Goal: Information Seeking & Learning: Check status

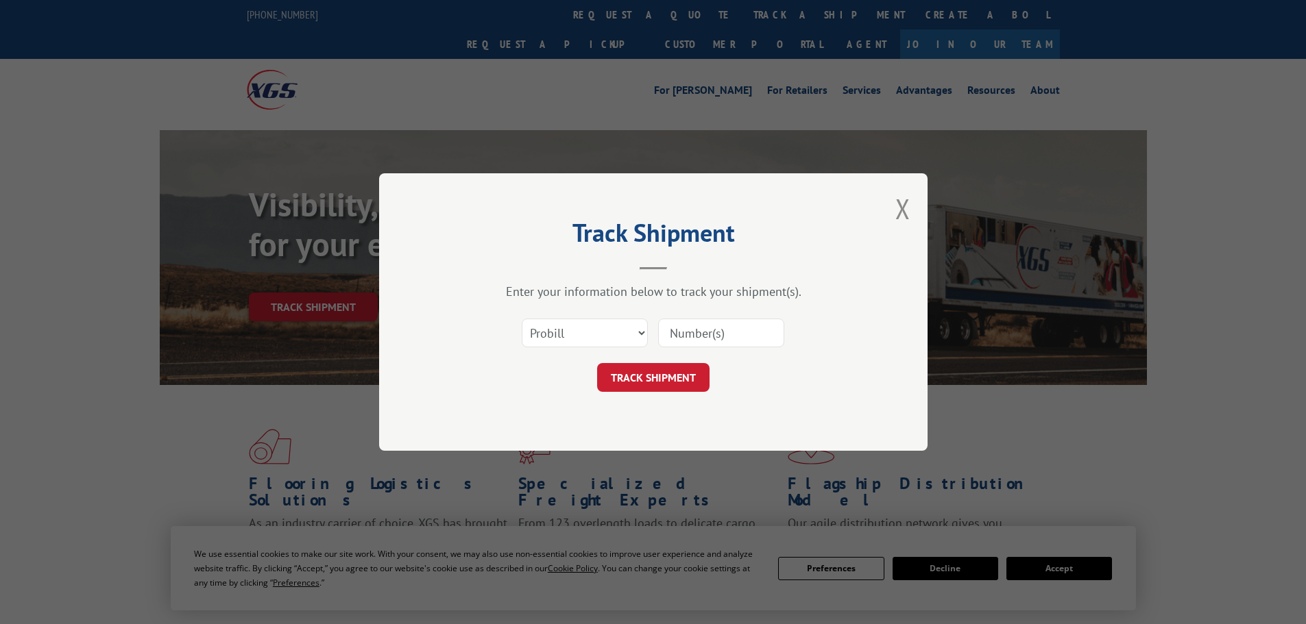
drag, startPoint x: 585, startPoint y: 358, endPoint x: 583, endPoint y: 339, distance: 19.3
click at [585, 350] on form "Select category... Probill BOL PO TRACK SHIPMENT" at bounding box center [653, 351] width 411 height 82
click at [583, 334] on select "Select category... Probill BOL PO" at bounding box center [585, 333] width 126 height 29
select select "po"
click at [522, 319] on select "Select category... Probill BOL PO" at bounding box center [585, 333] width 126 height 29
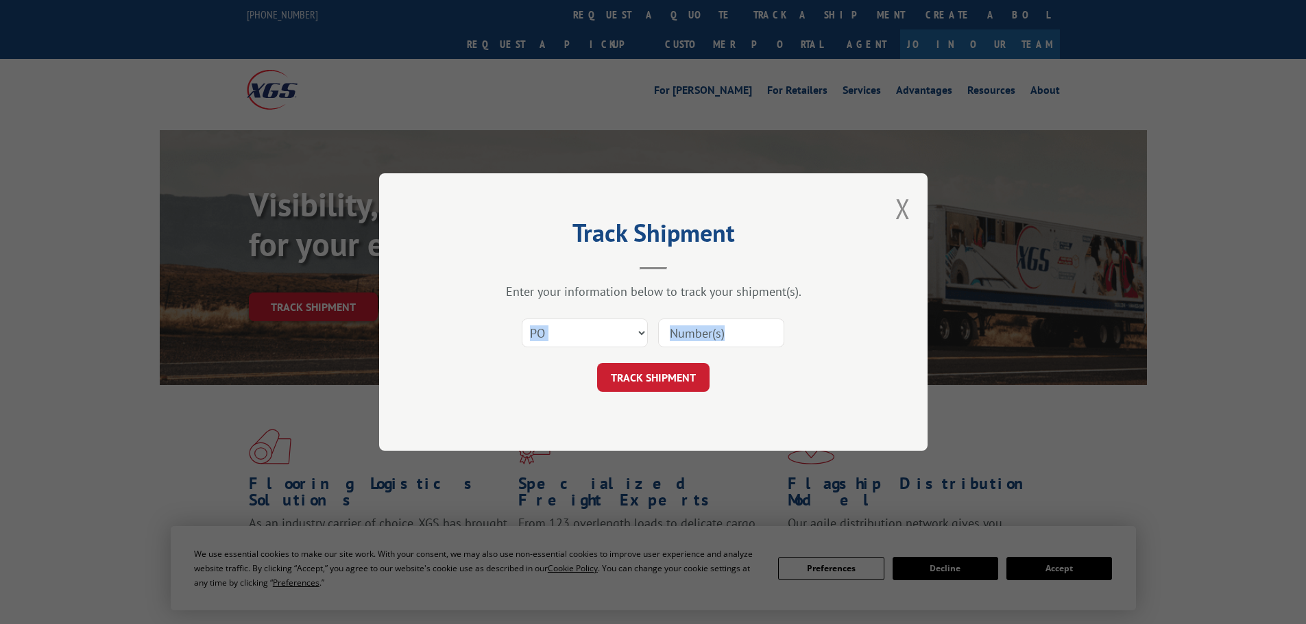
click at [698, 331] on input at bounding box center [721, 333] width 126 height 29
type input "23501734"
click button "TRACK SHIPMENT" at bounding box center [653, 377] width 112 height 29
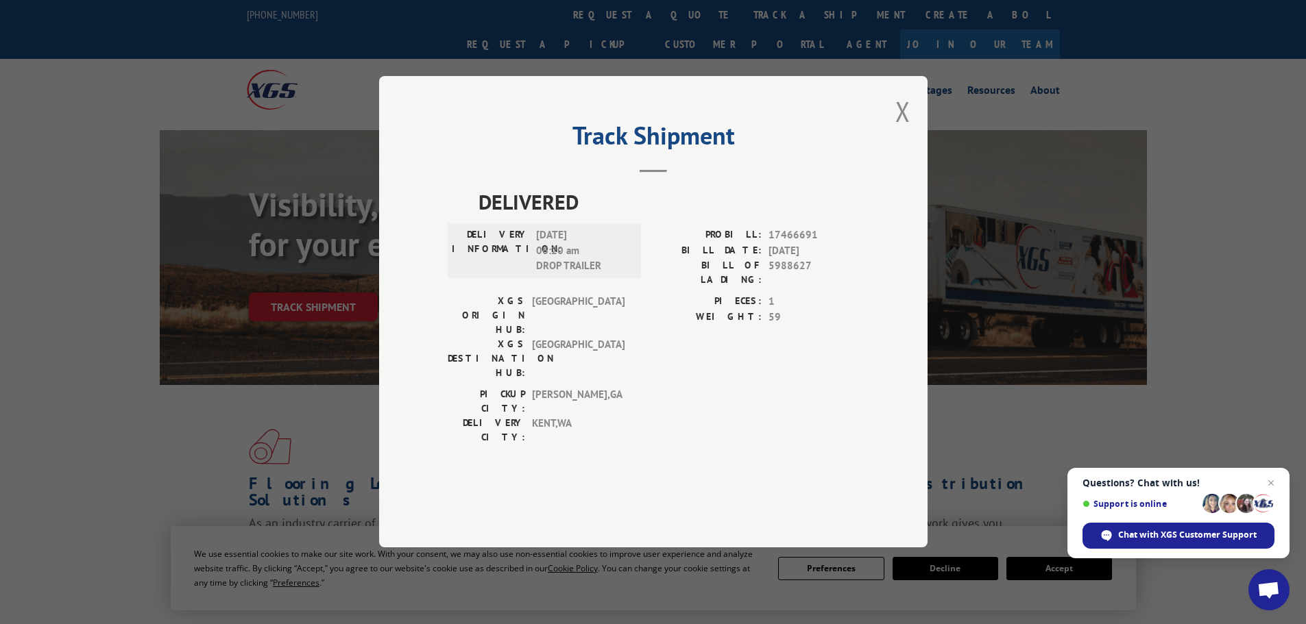
click at [900, 130] on button "Close modal" at bounding box center [902, 111] width 15 height 36
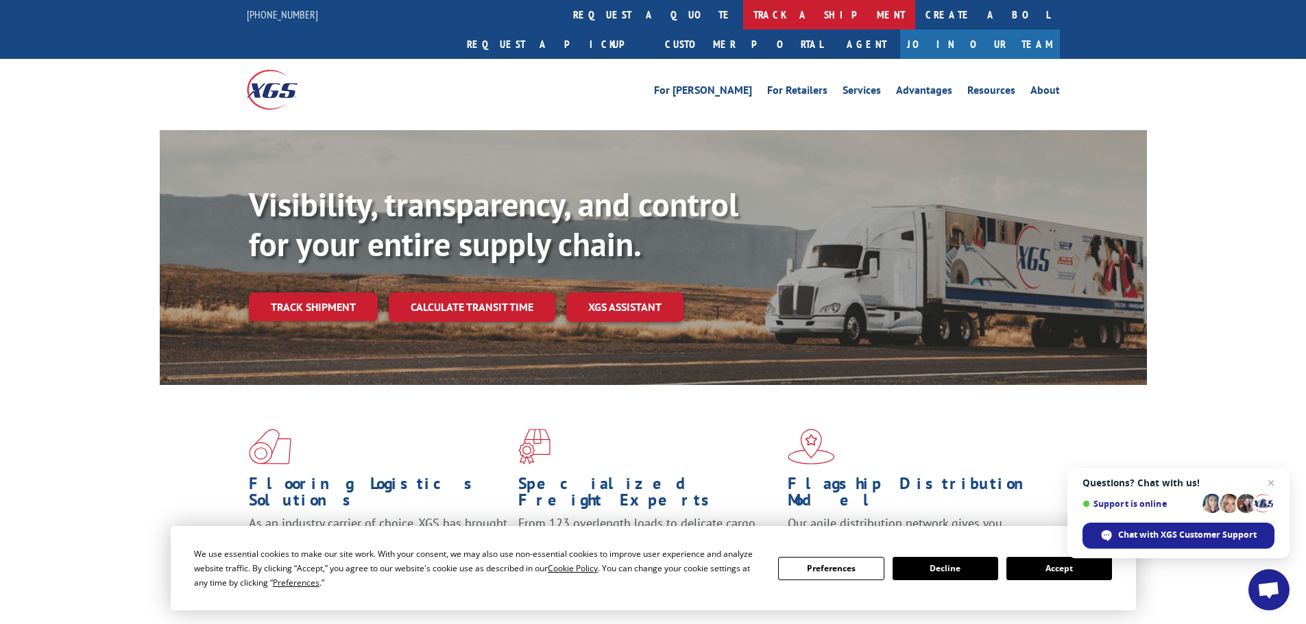
click at [743, 12] on link "track a shipment" at bounding box center [829, 14] width 172 height 29
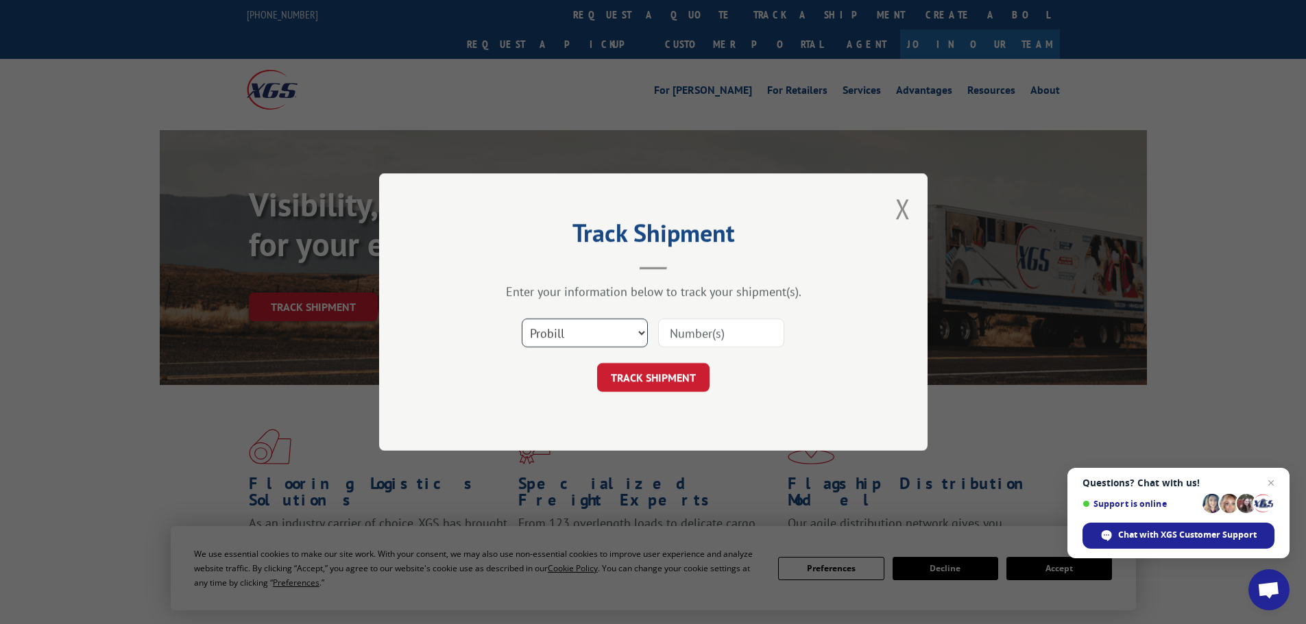
click at [564, 335] on select "Select category... Probill BOL PO" at bounding box center [585, 333] width 126 height 29
select select "po"
click at [522, 319] on select "Select category... Probill BOL PO" at bounding box center [585, 333] width 126 height 29
click at [679, 340] on input at bounding box center [721, 333] width 126 height 29
type input "23501727"
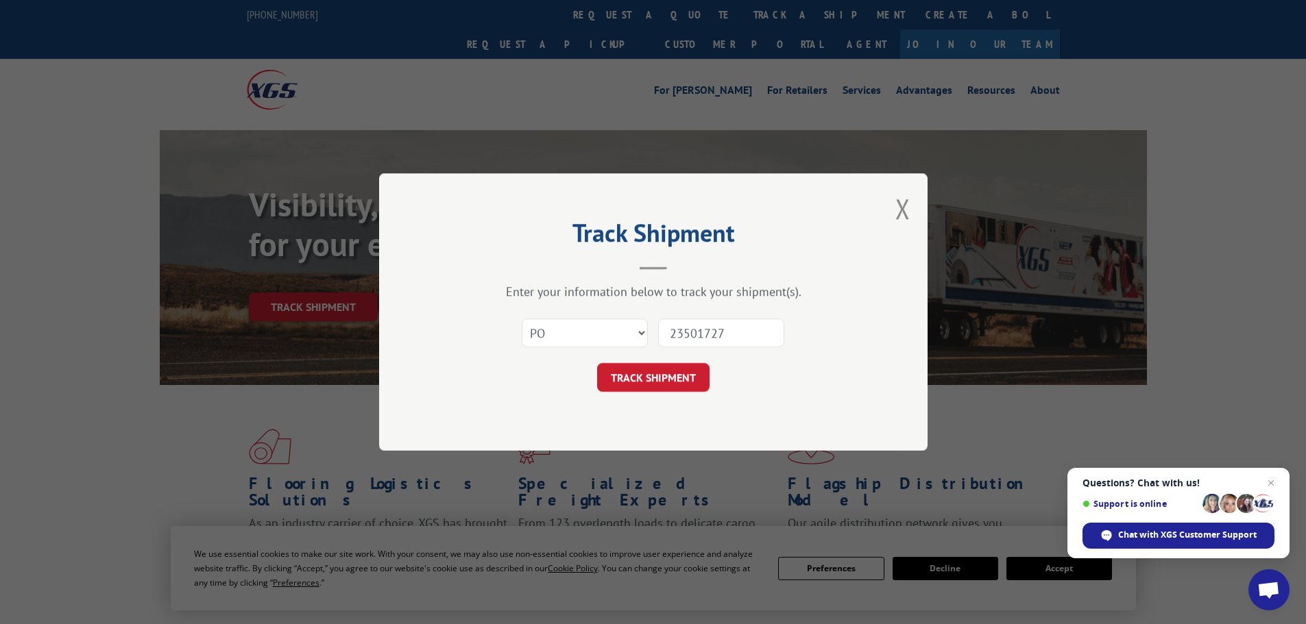
click button "TRACK SHIPMENT" at bounding box center [653, 377] width 112 height 29
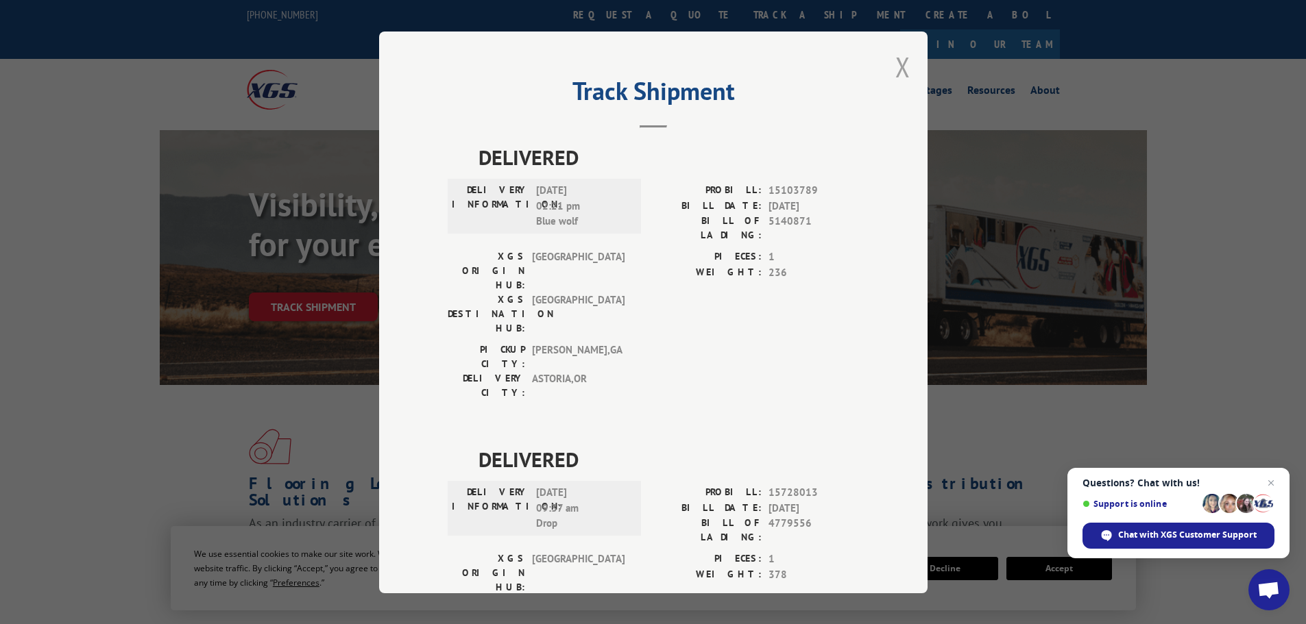
click at [901, 75] on button "Close modal" at bounding box center [902, 67] width 15 height 36
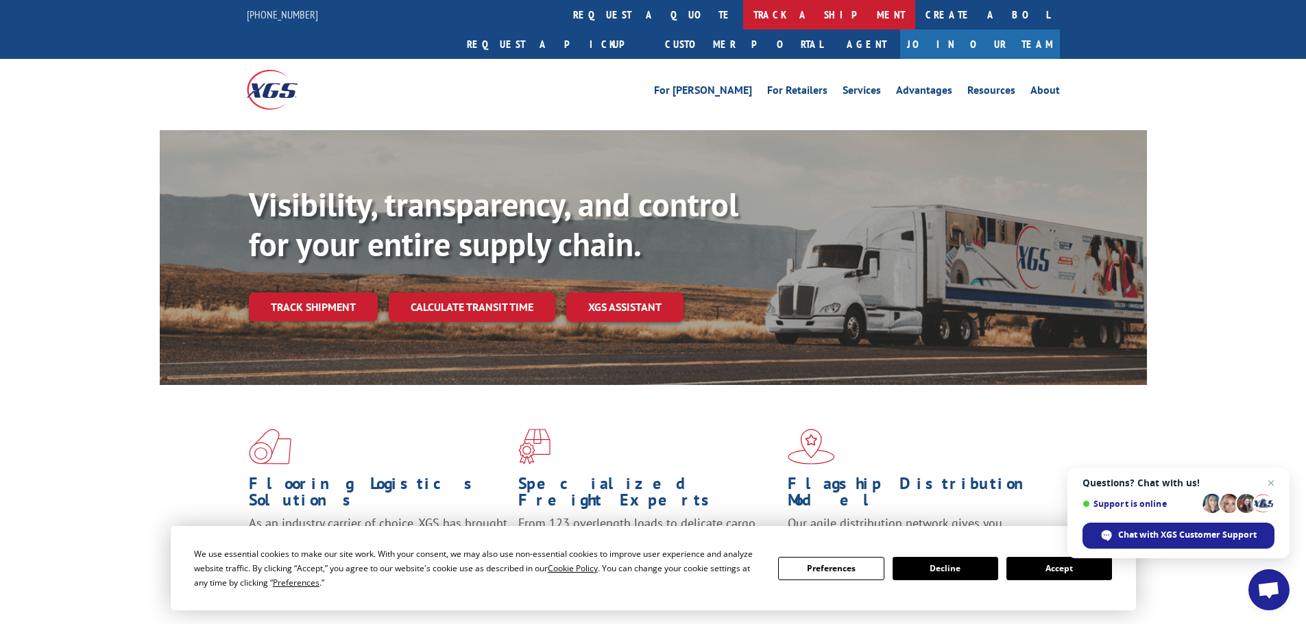
click at [743, 17] on link "track a shipment" at bounding box center [829, 14] width 172 height 29
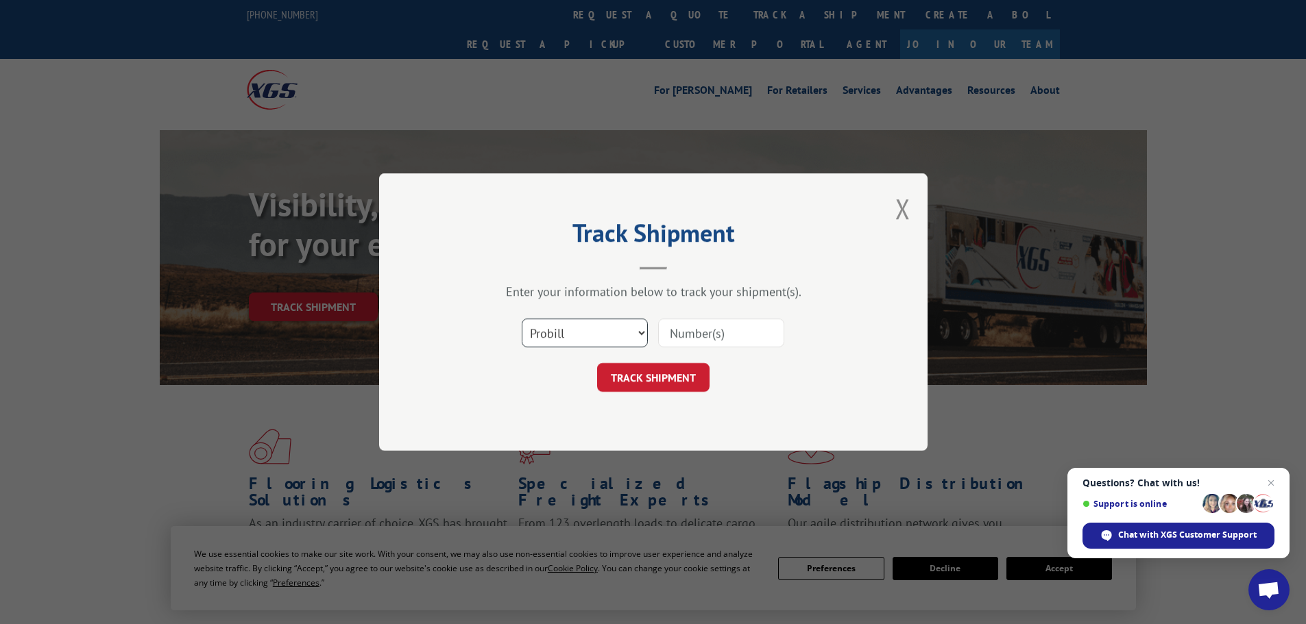
drag, startPoint x: 578, startPoint y: 321, endPoint x: 583, endPoint y: 344, distance: 23.9
click at [578, 326] on select "Select category... Probill BOL PO" at bounding box center [585, 333] width 126 height 29
select select "po"
click at [522, 319] on select "Select category... Probill BOL PO" at bounding box center [585, 333] width 126 height 29
click at [675, 328] on input at bounding box center [721, 333] width 126 height 29
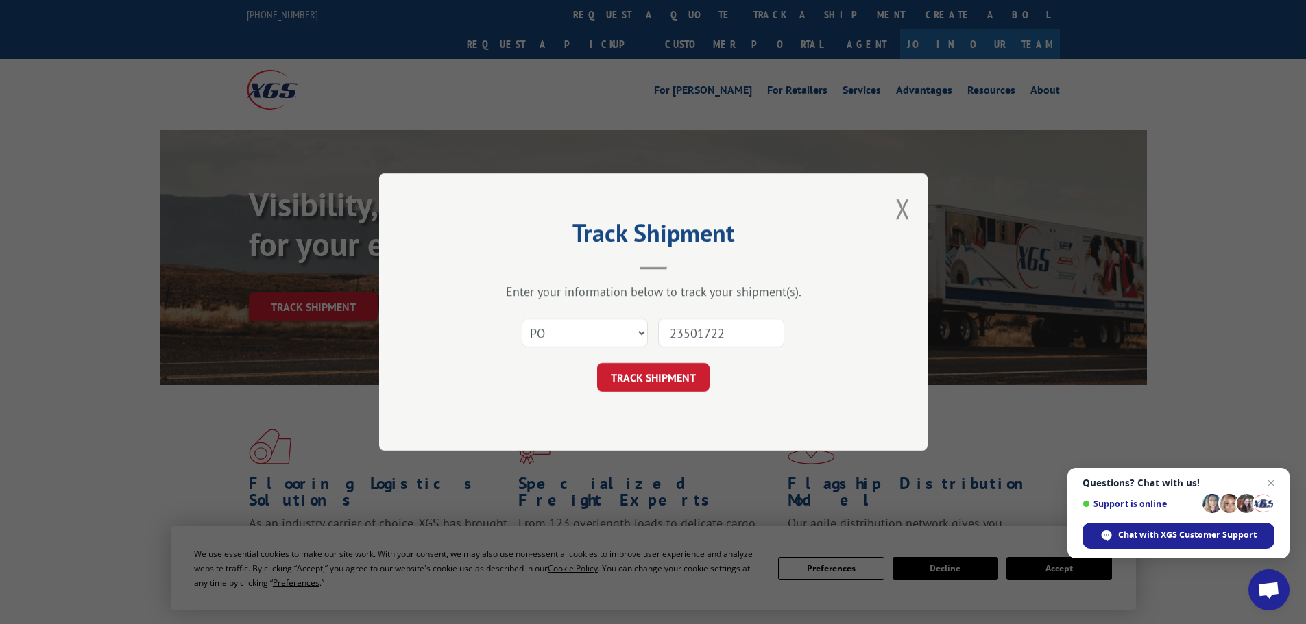
type input "23501722"
click at [597, 363] on button "TRACK SHIPMENT" at bounding box center [653, 377] width 112 height 29
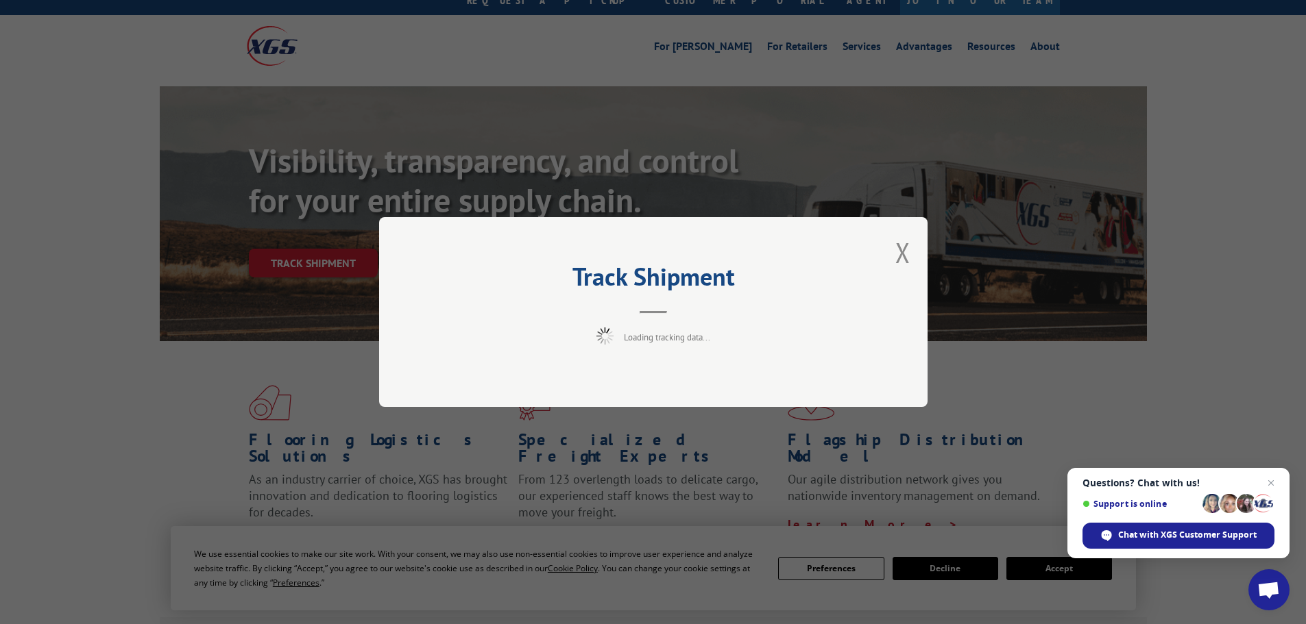
scroll to position [69, 0]
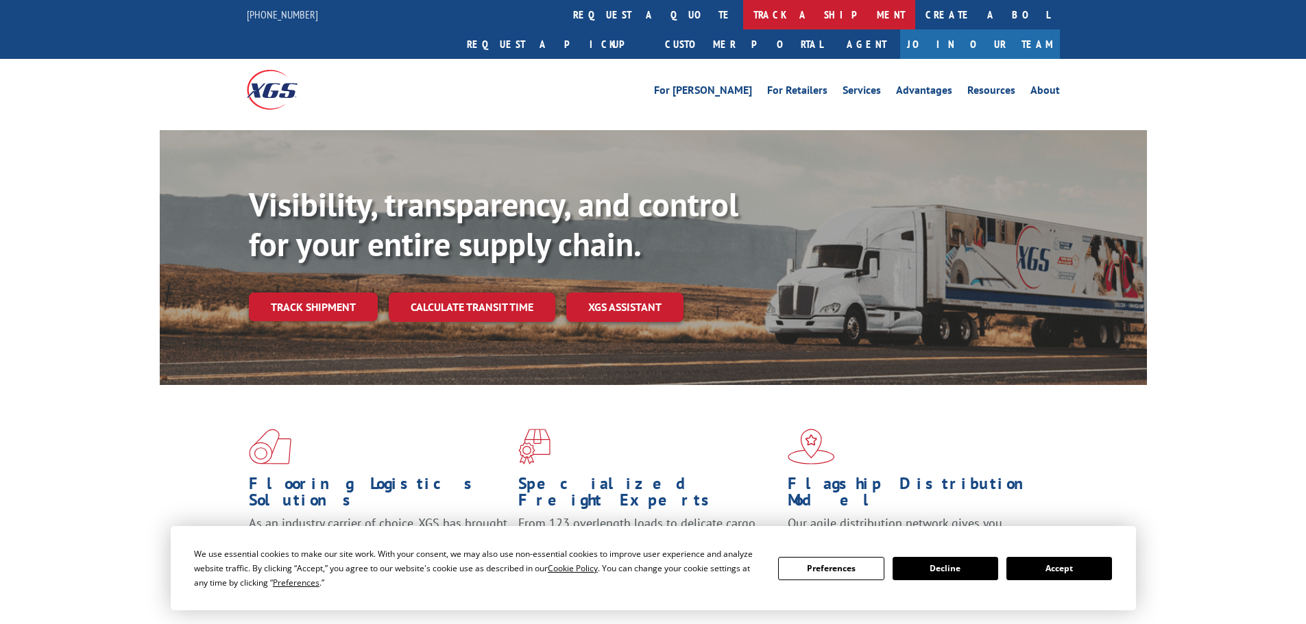
click at [743, 20] on link "track a shipment" at bounding box center [829, 14] width 172 height 29
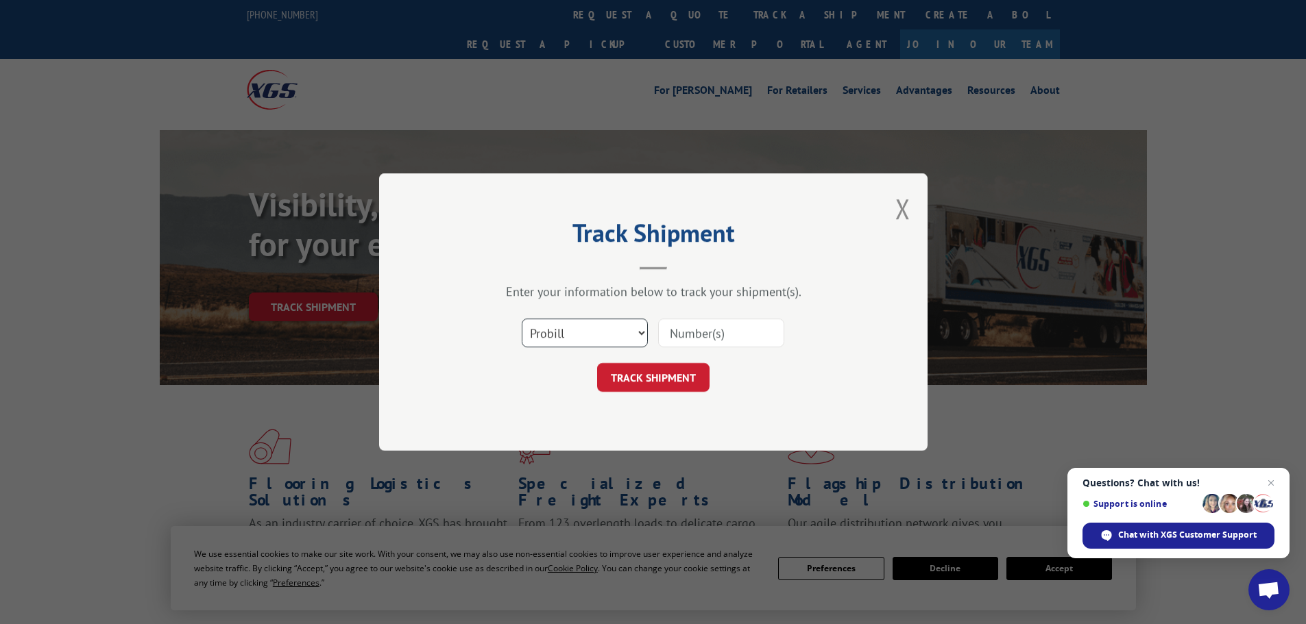
click at [577, 337] on select "Select category... Probill BOL PO" at bounding box center [585, 333] width 126 height 29
select select "po"
click at [522, 319] on select "Select category... Probill BOL PO" at bounding box center [585, 333] width 126 height 29
click at [710, 335] on input at bounding box center [721, 333] width 126 height 29
type input "23501722"
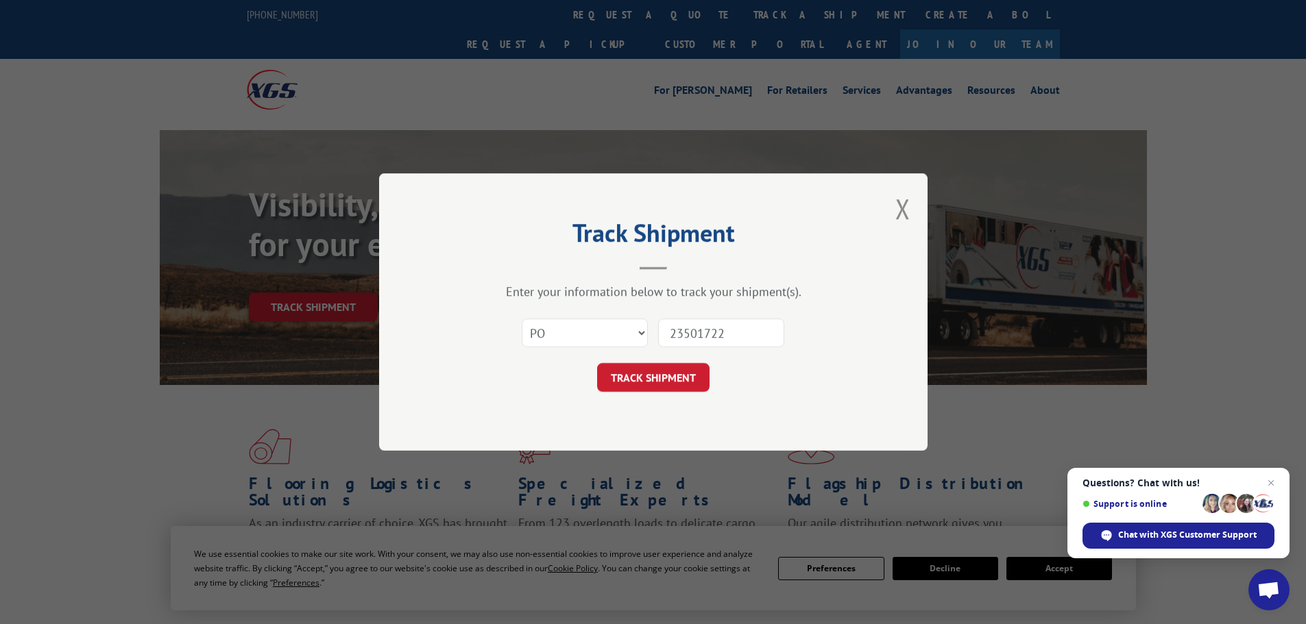
click button "TRACK SHIPMENT" at bounding box center [653, 377] width 112 height 29
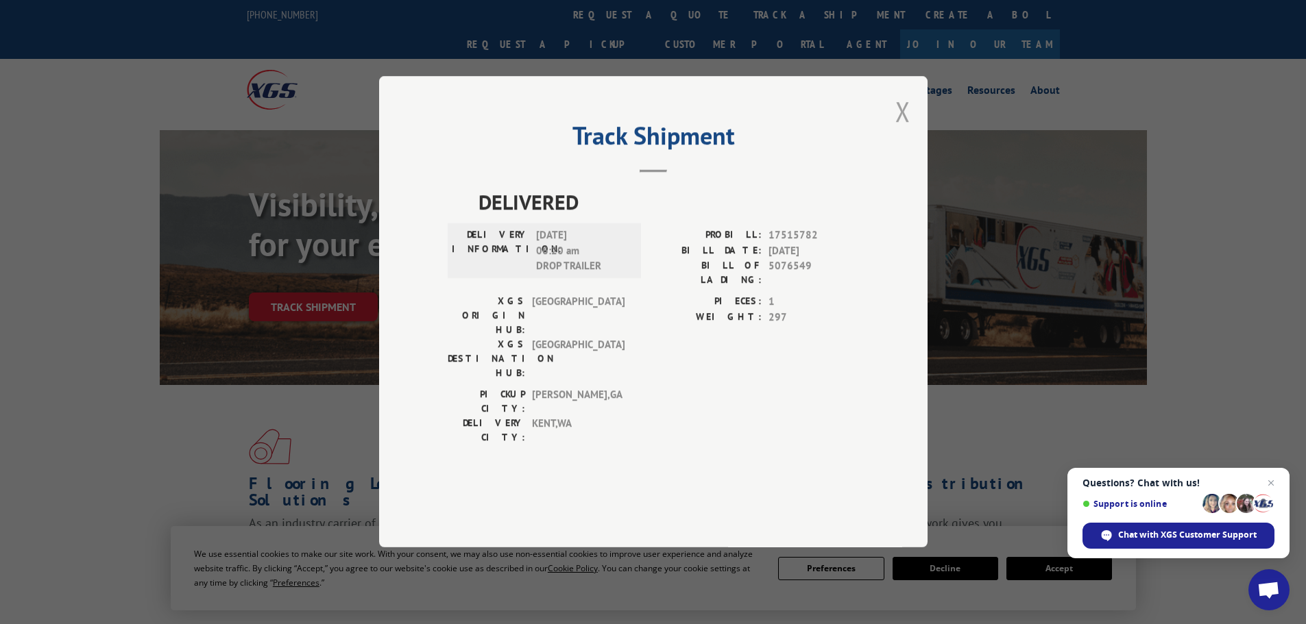
drag, startPoint x: 903, startPoint y: 149, endPoint x: 733, endPoint y: 75, distance: 185.4
click at [903, 130] on button "Close modal" at bounding box center [902, 111] width 15 height 36
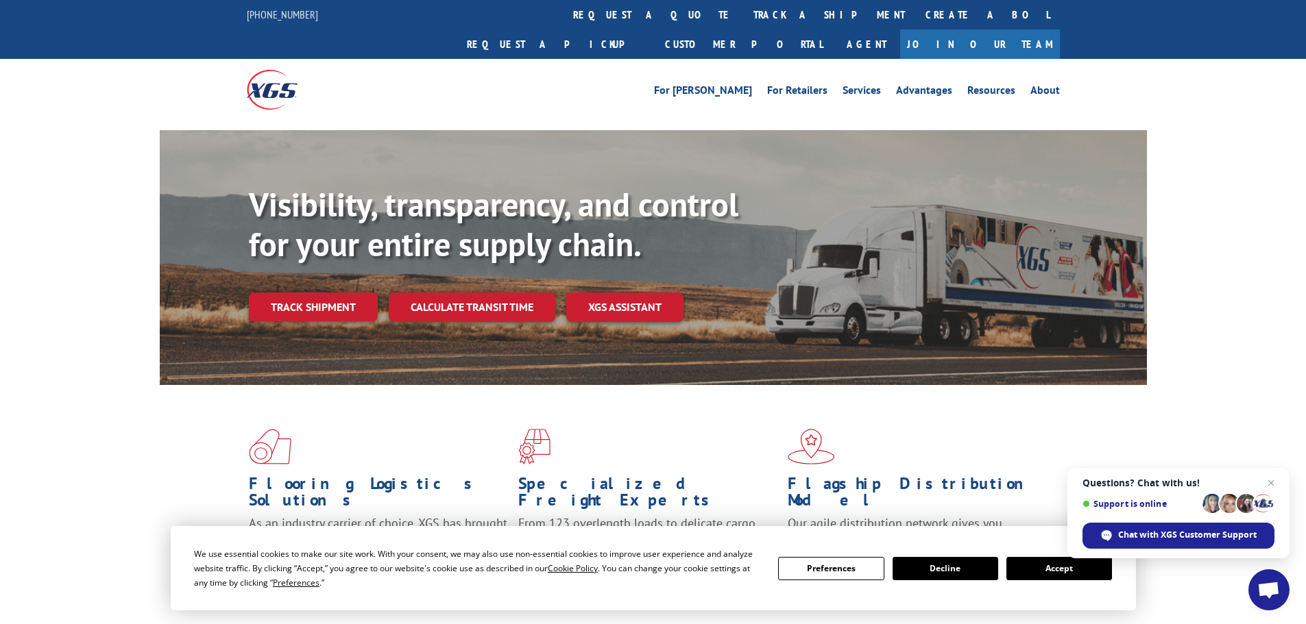
click at [743, 8] on link "track a shipment" at bounding box center [829, 14] width 172 height 29
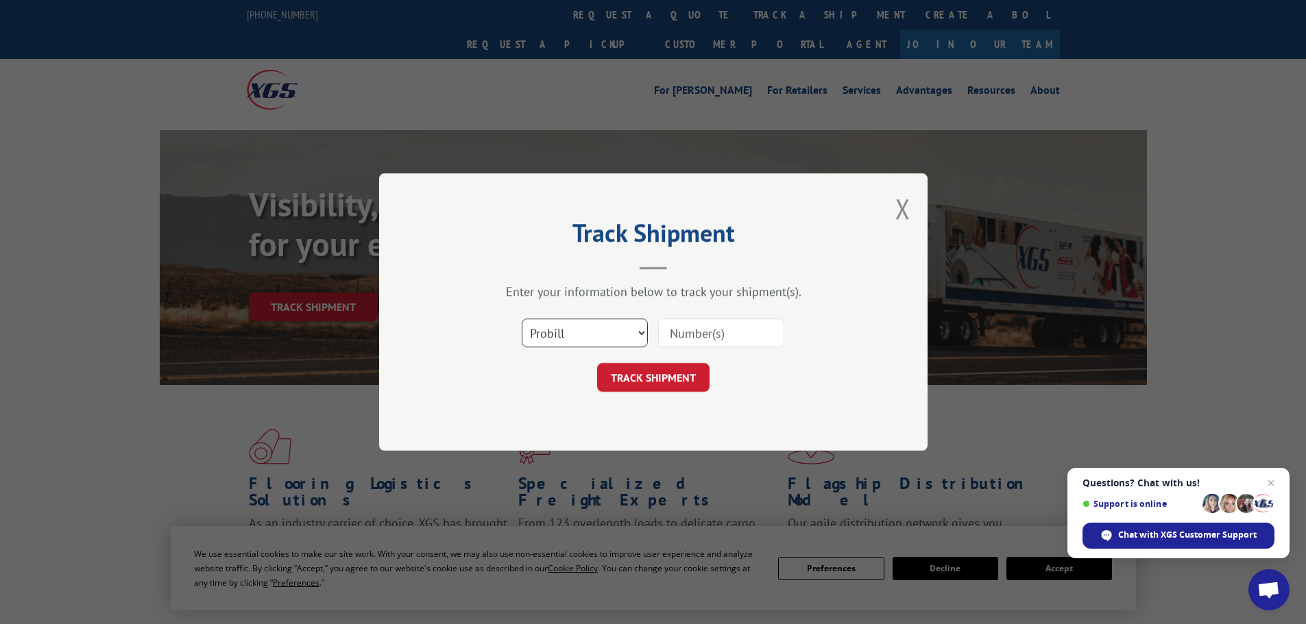
click at [580, 326] on select "Select category... Probill BOL PO" at bounding box center [585, 333] width 126 height 29
select select "po"
click at [522, 319] on select "Select category... Probill BOL PO" at bounding box center [585, 333] width 126 height 29
click at [676, 330] on input at bounding box center [721, 333] width 126 height 29
type input "23501827"
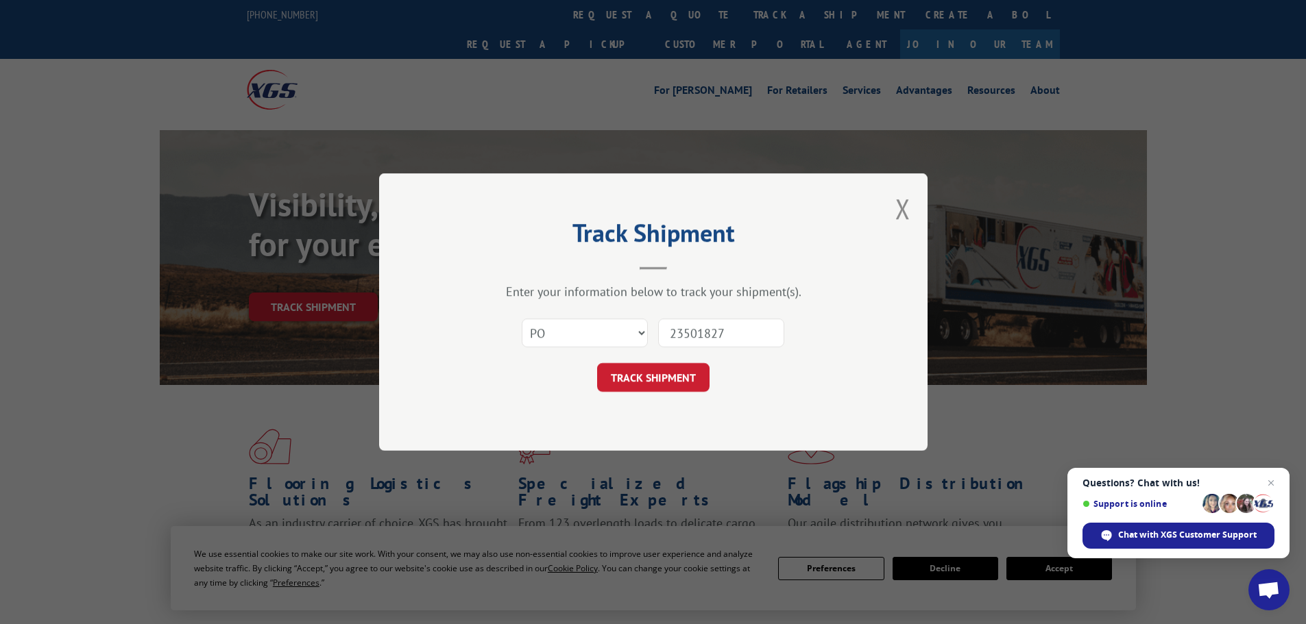
click at [597, 363] on button "TRACK SHIPMENT" at bounding box center [653, 377] width 112 height 29
